Goal: Entertainment & Leisure: Browse casually

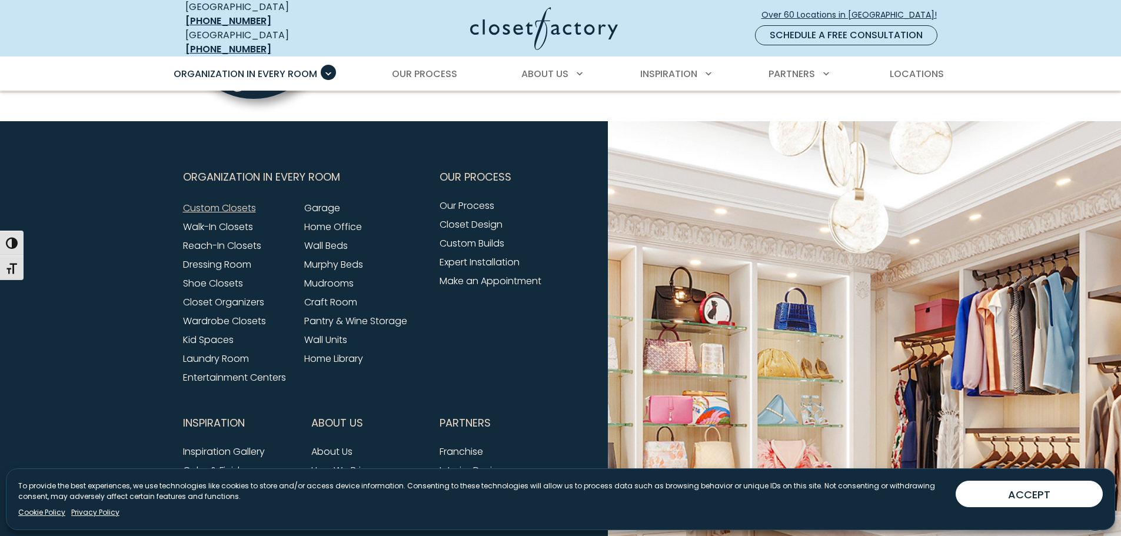
scroll to position [3774, 0]
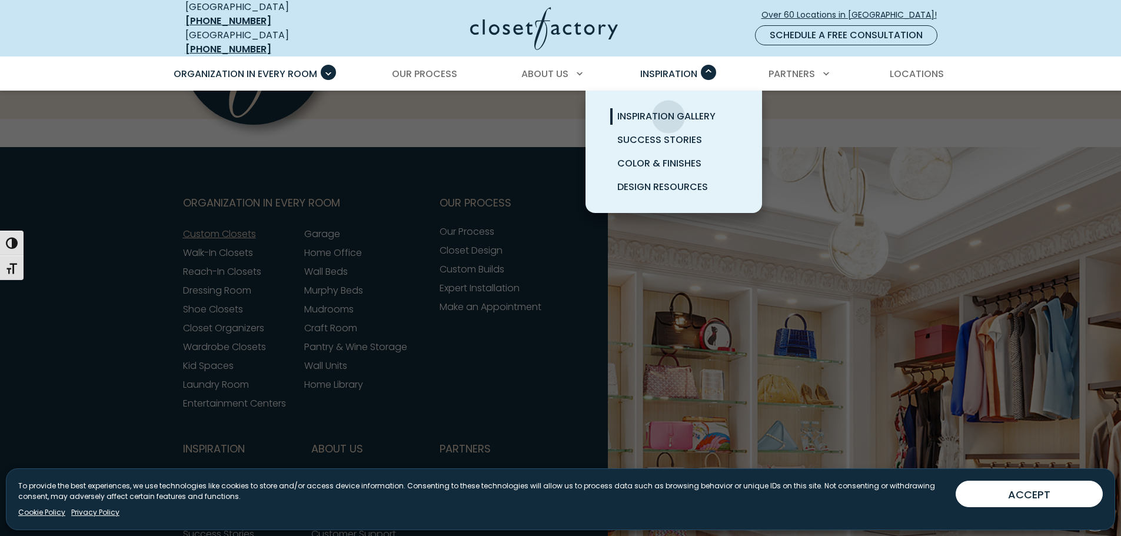
click at [669, 109] on span "Inspiration Gallery" at bounding box center [667, 116] width 98 height 14
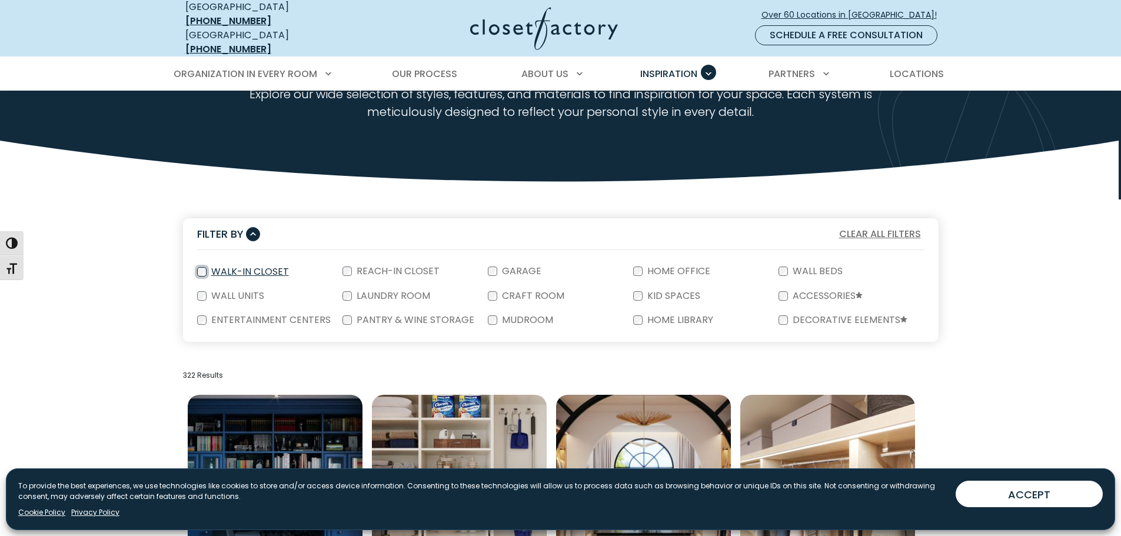
click at [197, 266] on div "Walk-In Closet" at bounding box center [269, 272] width 145 height 25
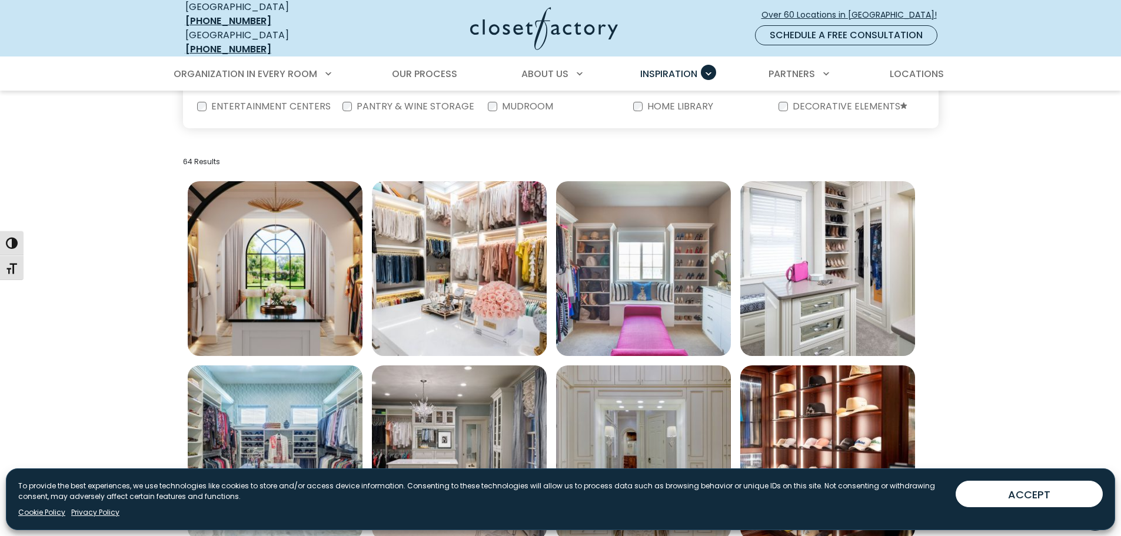
scroll to position [294, 0]
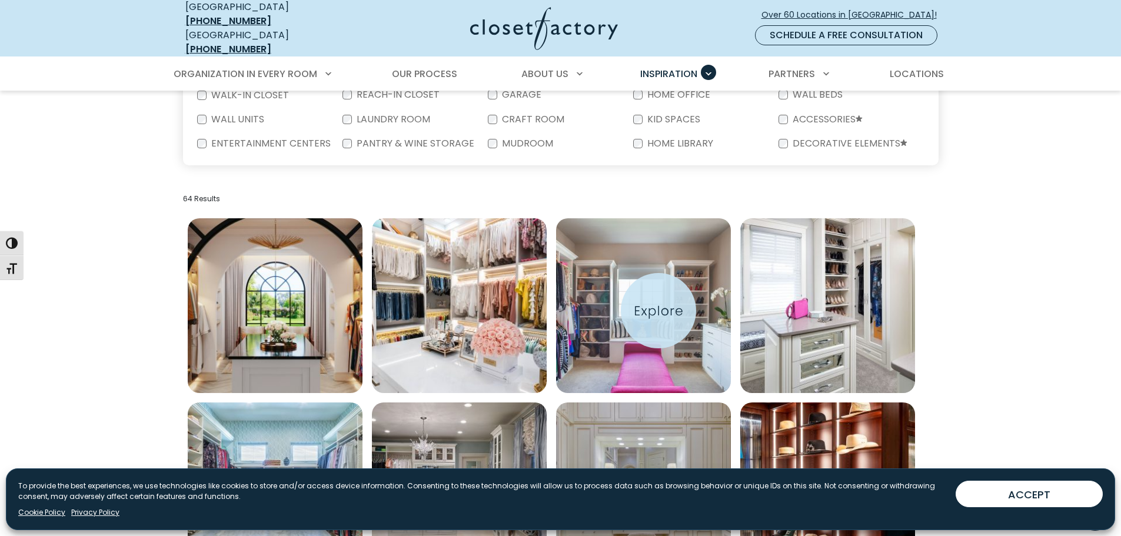
click at [659, 311] on img "Open inspiration gallery to preview enlarged image" at bounding box center [643, 305] width 175 height 175
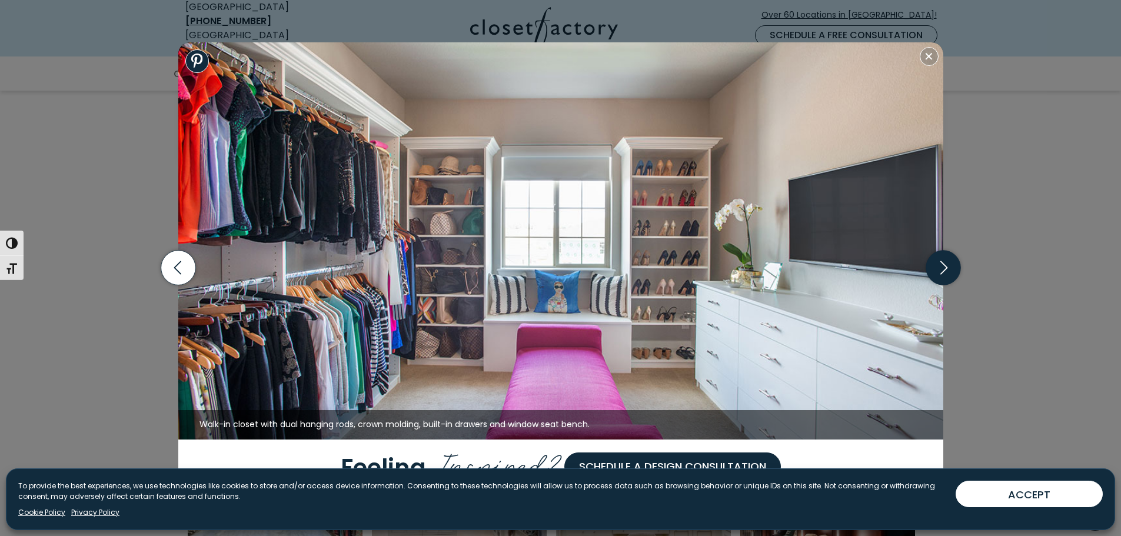
click at [951, 273] on icon "button" at bounding box center [943, 268] width 35 height 35
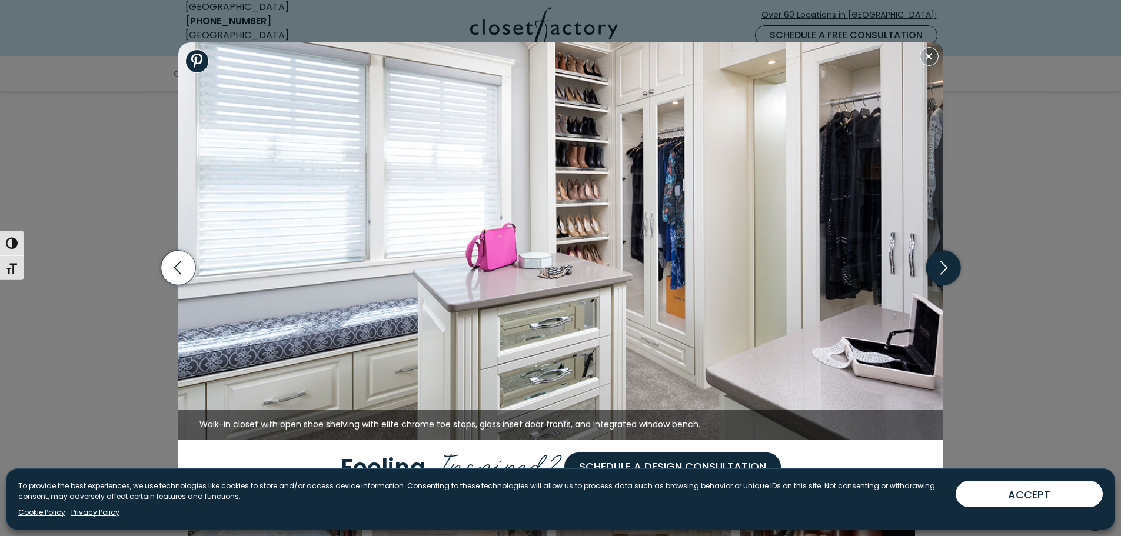
click at [948, 271] on icon "button" at bounding box center [943, 268] width 35 height 35
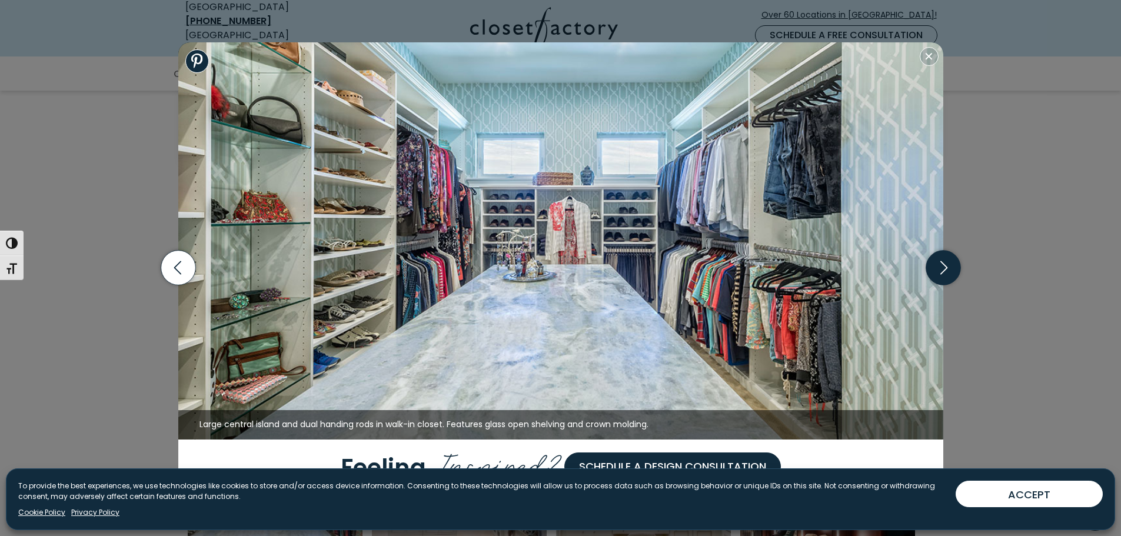
click at [948, 271] on icon "button" at bounding box center [943, 268] width 35 height 35
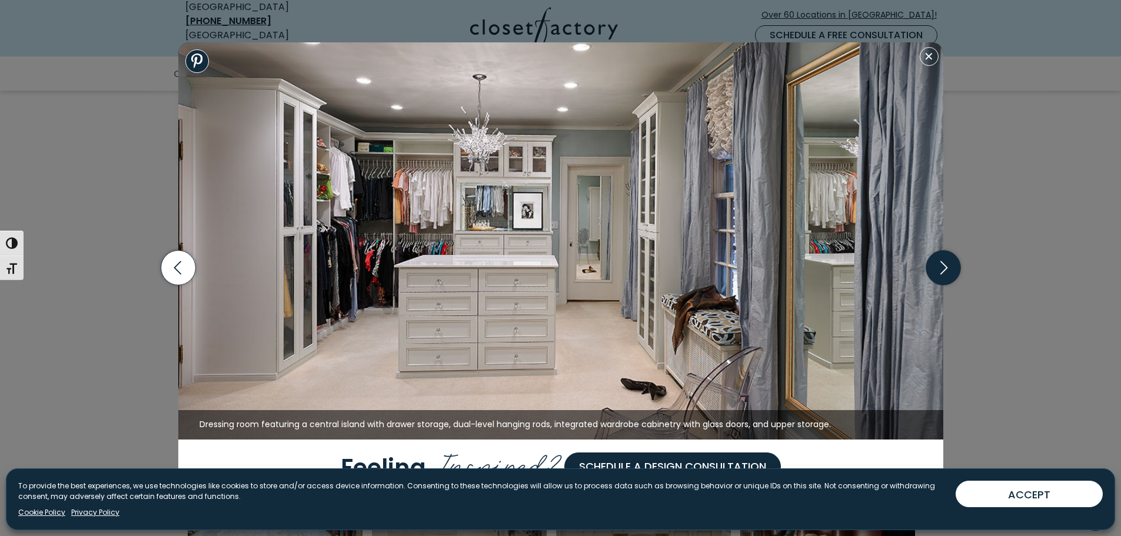
click at [948, 271] on icon "button" at bounding box center [943, 268] width 35 height 35
